Goal: Task Accomplishment & Management: Complete application form

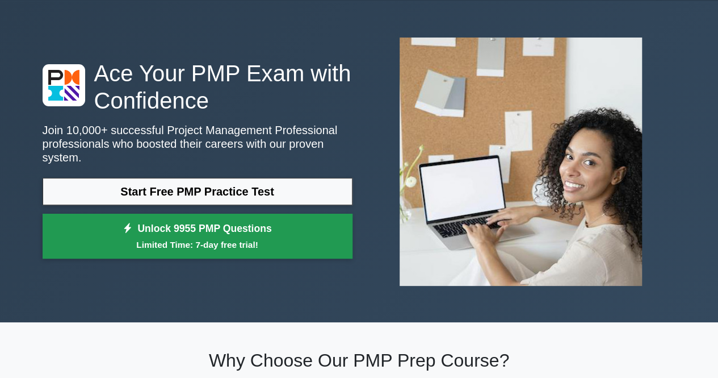
scroll to position [39, 0]
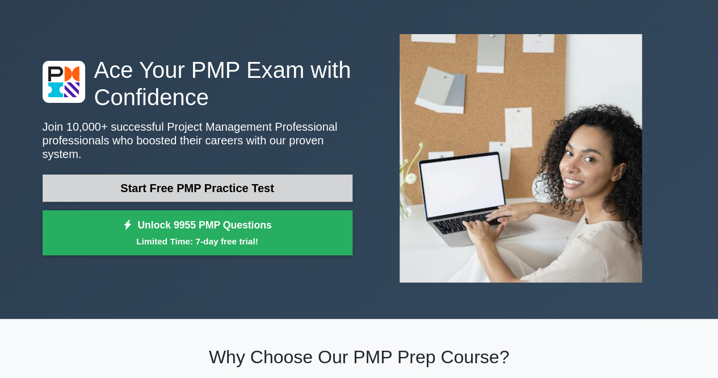
click at [248, 179] on link "Start Free PMP Practice Test" at bounding box center [198, 187] width 310 height 27
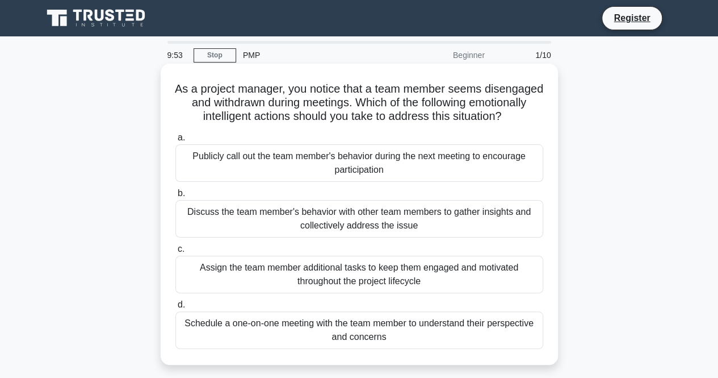
scroll to position [32, 0]
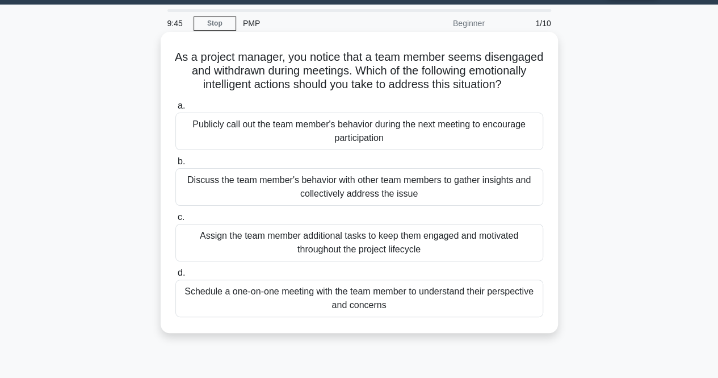
click at [395, 316] on div "Schedule a one-on-one meeting with the team member to understand their perspect…" at bounding box center [359, 297] width 368 height 37
click at [175, 277] on input "d. Schedule a one-on-one meeting with the team member to understand their persp…" at bounding box center [175, 272] width 0 height 7
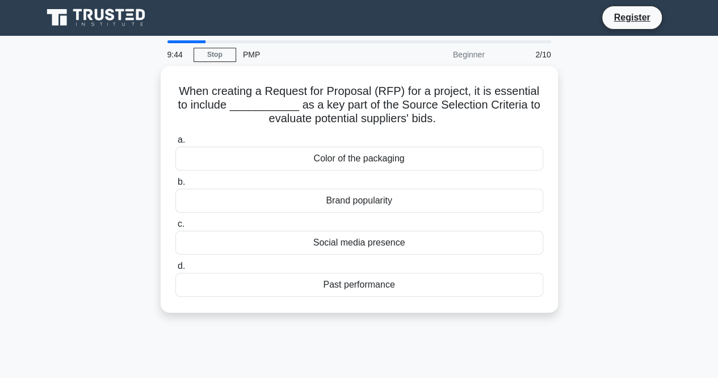
scroll to position [0, 0]
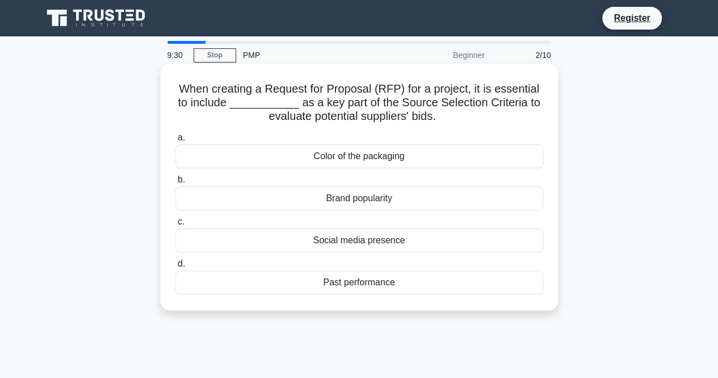
click at [361, 284] on div "Past performance" at bounding box center [359, 282] width 368 height 24
click at [175, 267] on input "d. Past performance" at bounding box center [175, 263] width 0 height 7
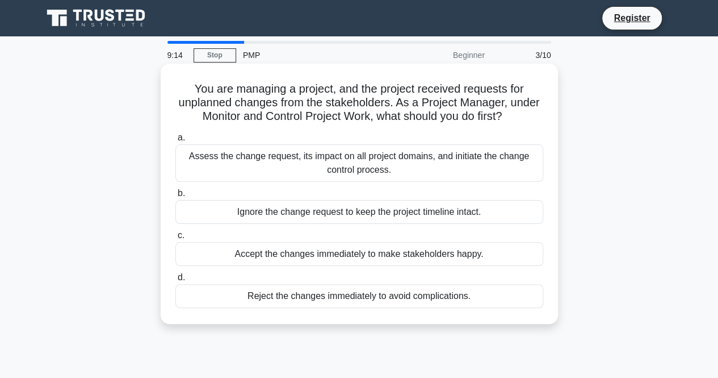
click at [407, 154] on div "Assess the change request, its impact on all project domains, and initiate the …" at bounding box center [359, 162] width 368 height 37
click at [175, 141] on input "a. Assess the change request, its impact on all project domains, and initiate t…" at bounding box center [175, 137] width 0 height 7
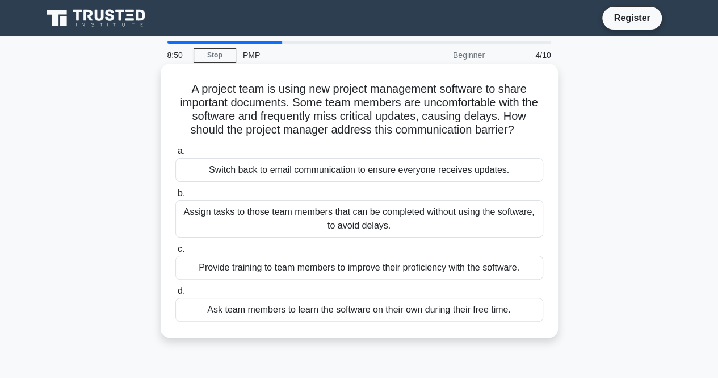
click at [393, 269] on div "Provide training to team members to improve their proficiency with the software." at bounding box center [359, 268] width 368 height 24
click at [175, 253] on input "c. Provide training to team members to improve their proficiency with the softw…" at bounding box center [175, 248] width 0 height 7
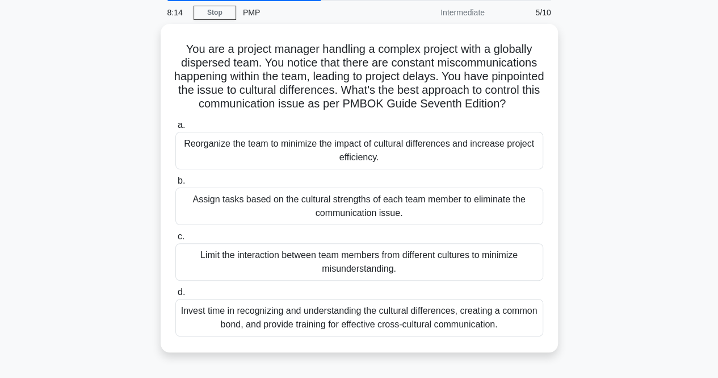
scroll to position [42, 0]
click at [587, 224] on div "You are a project manager handling a complex project with a globally dispersed …" at bounding box center [359, 195] width 647 height 342
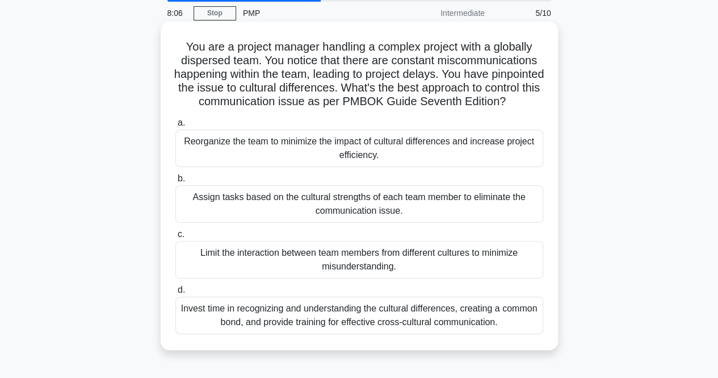
click at [424, 328] on div "Invest time in recognizing and understanding the cultural differences, creating…" at bounding box center [359, 314] width 368 height 37
click at [175, 294] on input "d. Invest time in recognizing and understanding the cultural differences, creat…" at bounding box center [175, 289] width 0 height 7
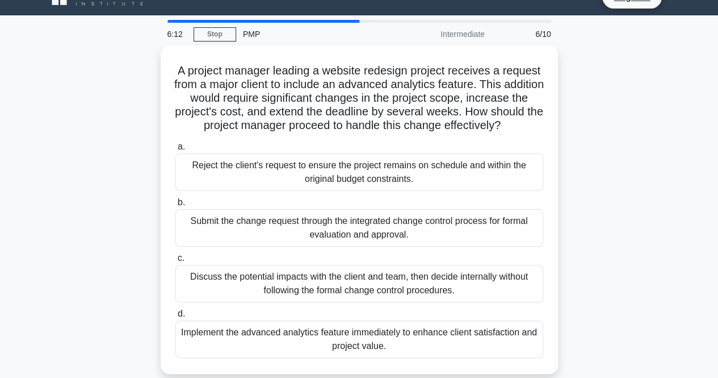
scroll to position [76, 0]
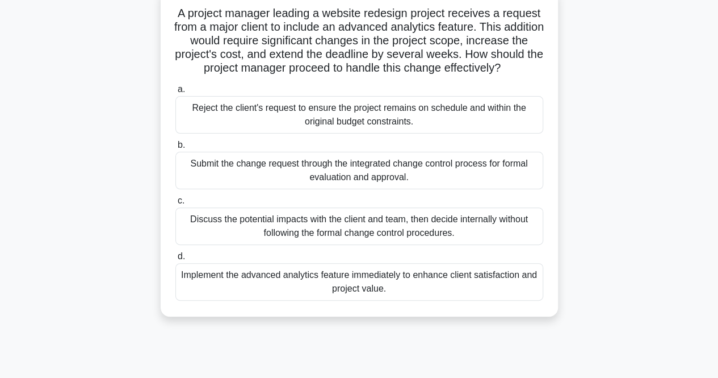
click at [430, 189] on div "Submit the change request through the integrated change control process for for…" at bounding box center [359, 170] width 368 height 37
click at [175, 149] on input "b. Submit the change request through the integrated change control process for …" at bounding box center [175, 144] width 0 height 7
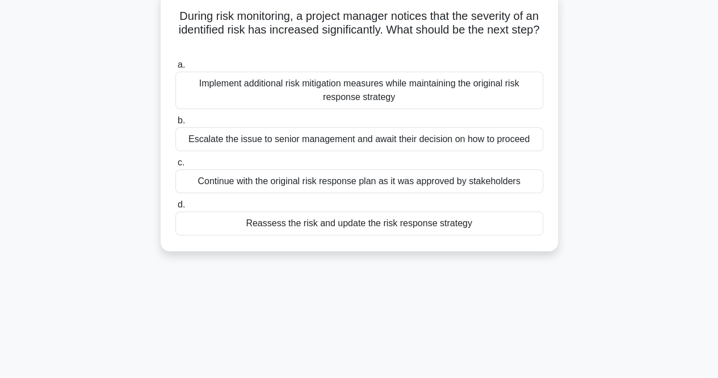
scroll to position [0, 0]
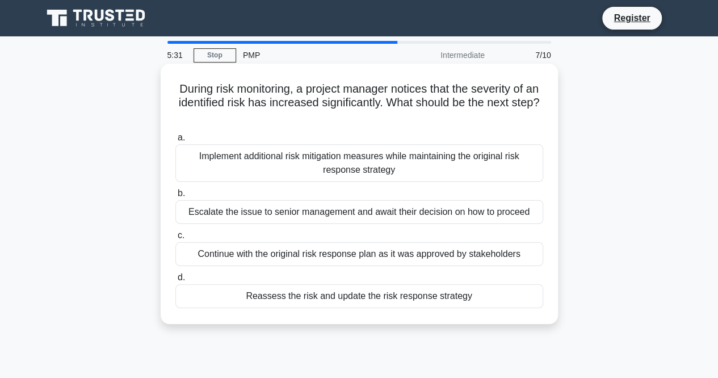
click at [341, 298] on div "Reassess the risk and update the risk response strategy" at bounding box center [359, 296] width 368 height 24
click at [175, 281] on input "d. Reassess the risk and update the risk response strategy" at bounding box center [175, 277] width 0 height 7
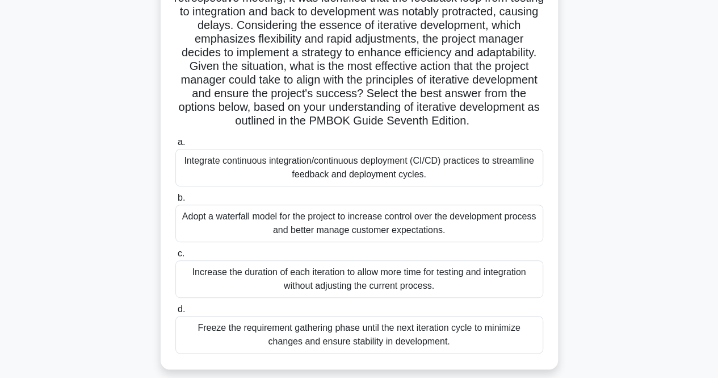
scroll to position [165, 0]
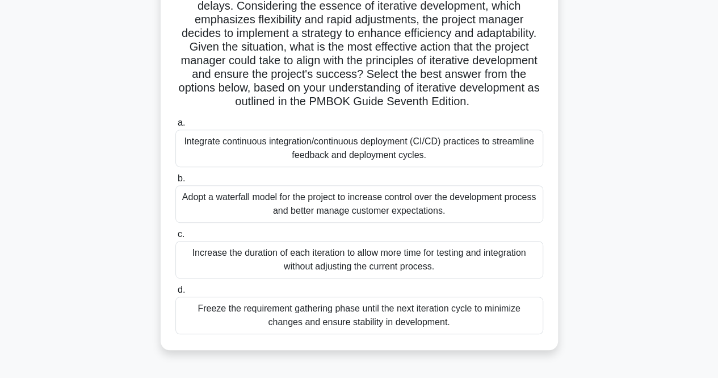
click at [463, 143] on div "Integrate continuous integration/continuous deployment (CI/CD) practices to str…" at bounding box center [359, 147] width 368 height 37
click at [175, 127] on input "a. Integrate continuous integration/continuous deployment (CI/CD) practices to …" at bounding box center [175, 122] width 0 height 7
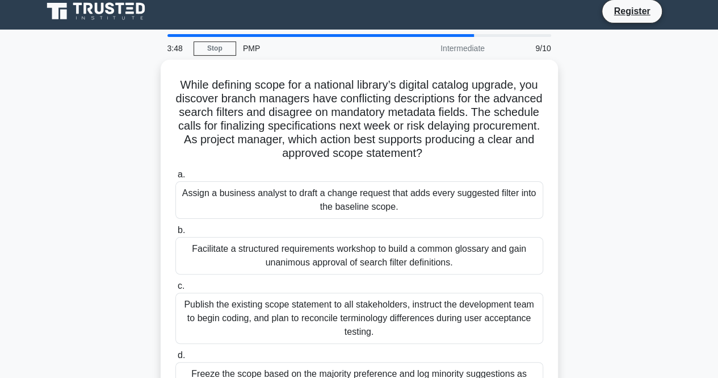
scroll to position [0, 0]
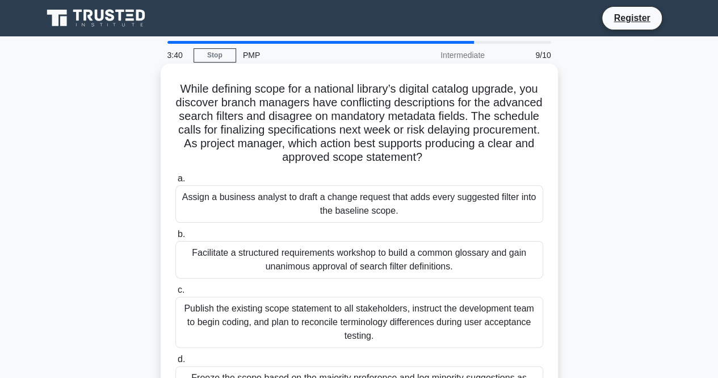
click at [361, 254] on div "Facilitate a structured requirements workshop to build a common glossary and ga…" at bounding box center [359, 259] width 368 height 37
click at [175, 238] on input "b. Facilitate a structured requirements workshop to build a common glossary and…" at bounding box center [175, 234] width 0 height 7
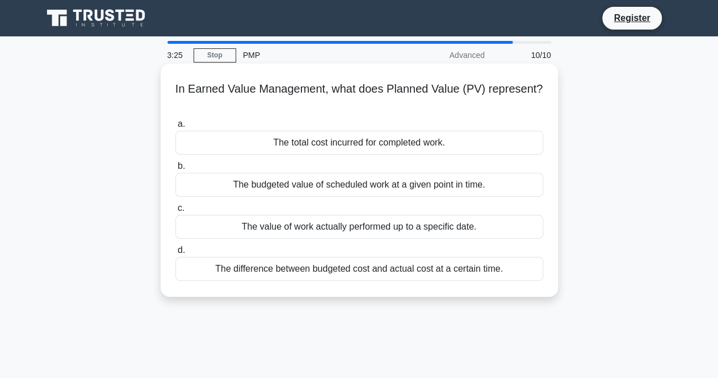
click at [441, 185] on div "The budgeted value of scheduled work at a given point in time." at bounding box center [359, 185] width 368 height 24
click at [175, 170] on input "b. The budgeted value of scheduled work at a given point in time." at bounding box center [175, 165] width 0 height 7
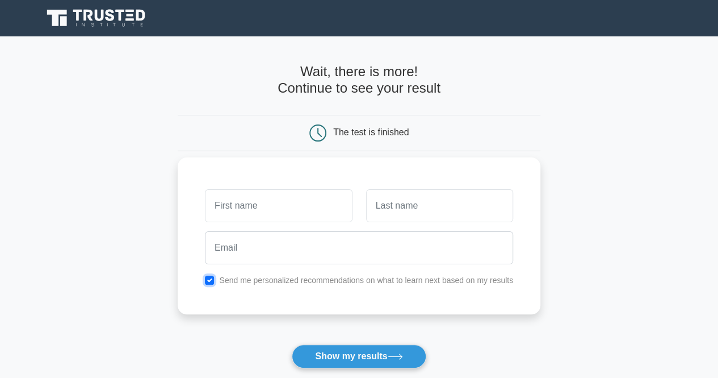
click at [211, 278] on input "checkbox" at bounding box center [209, 279] width 9 height 9
checkbox input "false"
click at [273, 199] on input "text" at bounding box center [278, 205] width 147 height 33
type input "Captain"
click at [418, 220] on input "text" at bounding box center [439, 205] width 147 height 33
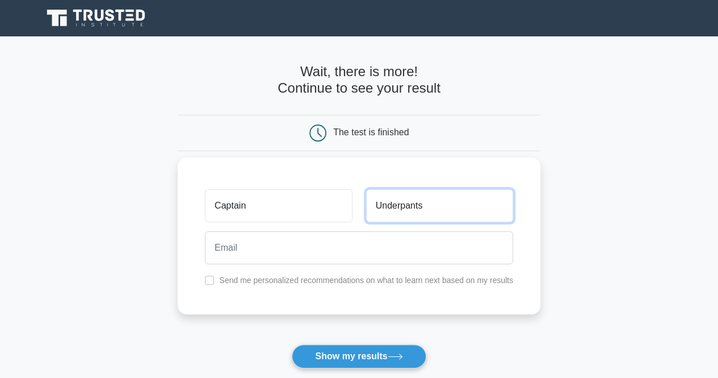
type input "Underpants"
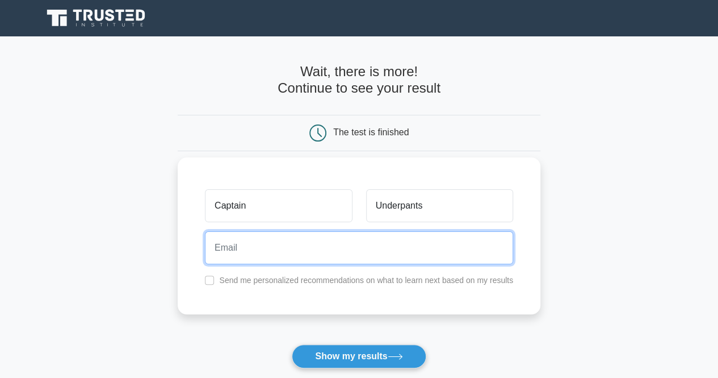
click at [402, 238] on input "email" at bounding box center [359, 247] width 308 height 33
type input "[EMAIL_ADDRESS][DOMAIN_NAME]"
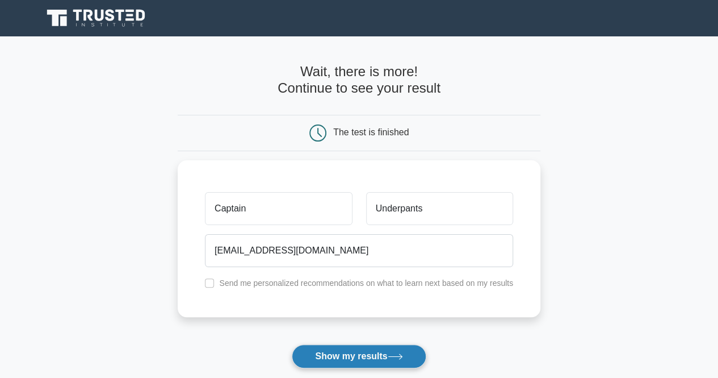
click at [370, 354] on button "Show my results" at bounding box center [359, 356] width 134 height 24
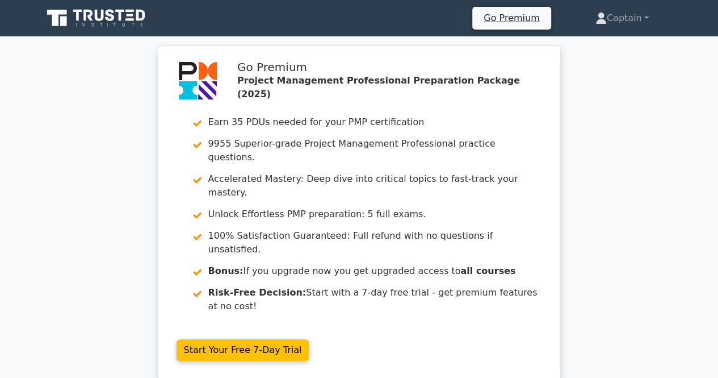
click at [603, 185] on div "Go Premium Project Management Professional Preparation Package (2025) Earn 35 P…" at bounding box center [359, 219] width 718 height 348
click at [605, 104] on div "Go Premium Project Management Professional Preparation Package (2025) Earn 35 P…" at bounding box center [359, 219] width 718 height 348
